Goal: Task Accomplishment & Management: Manage account settings

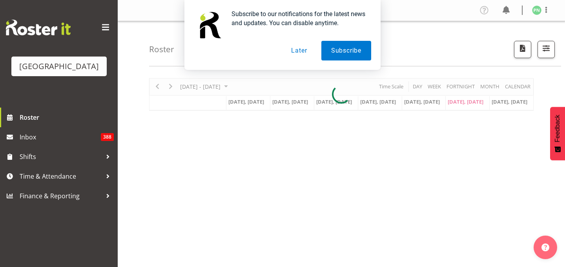
click at [294, 51] on button "Later" at bounding box center [298, 51] width 35 height 20
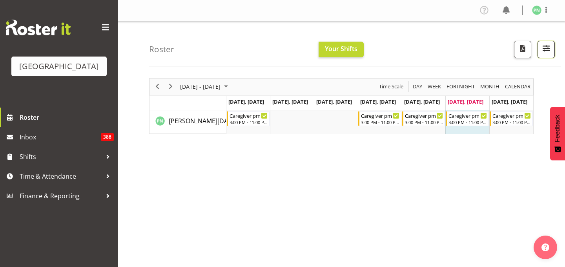
click at [541, 51] on span "button" at bounding box center [546, 48] width 10 height 10
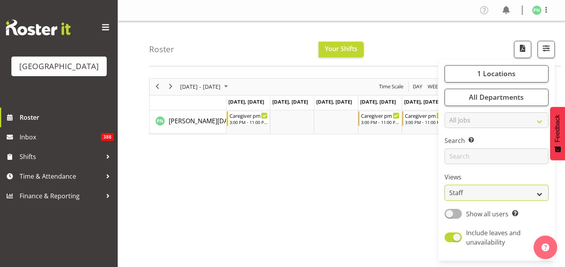
click at [462, 201] on select "Staff Role Shift - Horizontal Shift - Vertical Staff - Location" at bounding box center [497, 193] width 104 height 16
select select "shiftH"
click at [445, 201] on select "Staff Role Shift - Horizontal Shift - Vertical Staff - Location" at bounding box center [497, 193] width 104 height 16
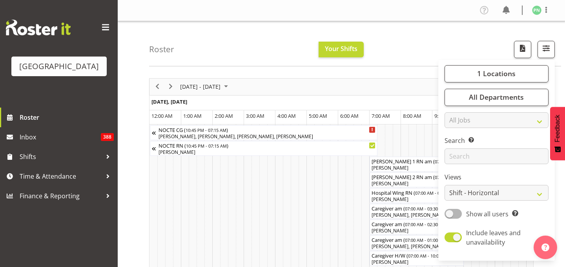
click at [409, 57] on div "Roster Your Shifts 1 Locations [GEOGRAPHIC_DATA] Kitchen [GEOGRAPHIC_DATA] Sele…" at bounding box center [355, 43] width 412 height 45
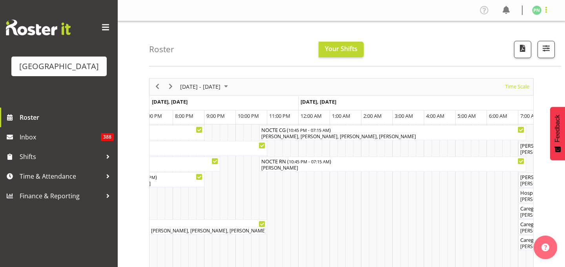
click at [543, 14] on span at bounding box center [546, 9] width 9 height 9
click at [496, 48] on link "Log Out" at bounding box center [513, 41] width 75 height 14
